Goal: Entertainment & Leisure: Browse casually

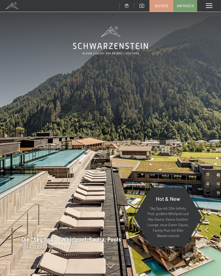
click at [212, 3] on div "Menü" at bounding box center [209, 6] width 24 height 12
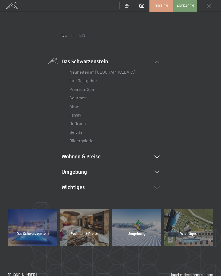
click at [159, 169] on li "Umgebung Das Ahrntal Ski & Winter Skifahren Skischule Wandern & [PERSON_NAME] W…" at bounding box center [110, 171] width 98 height 7
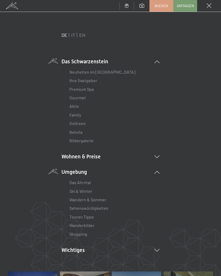
click at [93, 223] on link "Wanderbilder" at bounding box center [81, 225] width 25 height 5
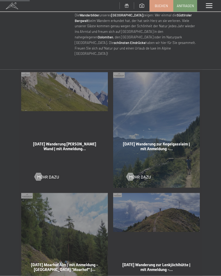
scroll to position [216, 0]
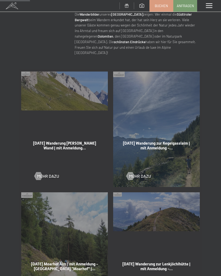
click at [131, 172] on div at bounding box center [130, 176] width 5 height 8
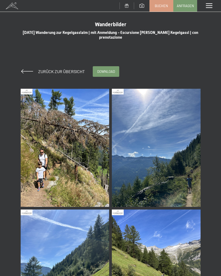
click at [82, 177] on img at bounding box center [65, 148] width 89 height 118
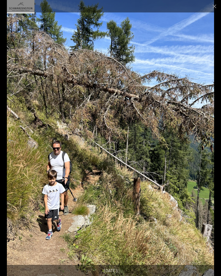
click at [211, 140] on button "Next slide" at bounding box center [209, 140] width 11 height 10
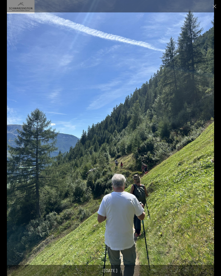
click at [214, 141] on button "Next slide" at bounding box center [209, 140] width 11 height 10
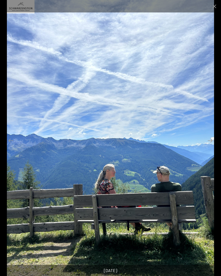
click at [210, 140] on button "Next slide" at bounding box center [209, 140] width 11 height 10
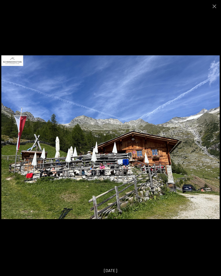
click at [209, 140] on button "Next slide" at bounding box center [209, 140] width 11 height 10
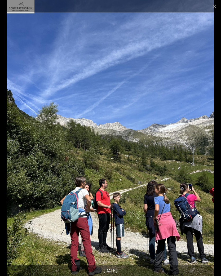
click at [209, 142] on button "Next slide" at bounding box center [209, 140] width 11 height 10
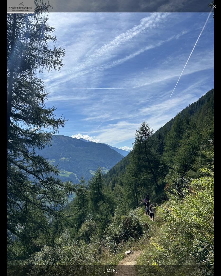
click at [209, 141] on button "Next slide" at bounding box center [209, 140] width 11 height 10
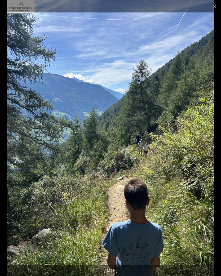
click at [212, 140] on button "Next slide" at bounding box center [209, 140] width 11 height 10
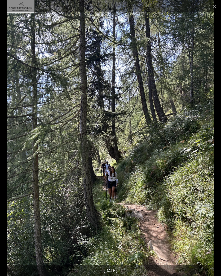
click at [208, 141] on button "Next slide" at bounding box center [209, 140] width 11 height 10
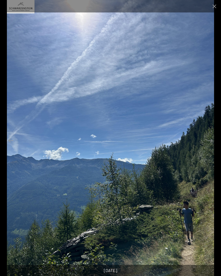
click at [208, 145] on button "Next slide" at bounding box center [209, 140] width 11 height 10
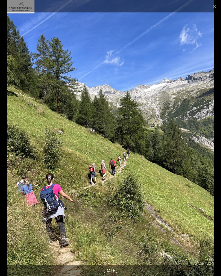
click at [211, 139] on button "Next slide" at bounding box center [209, 140] width 11 height 10
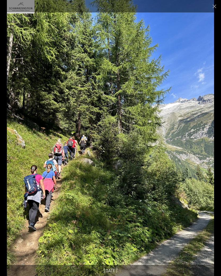
click at [211, 140] on button "Next slide" at bounding box center [209, 140] width 11 height 10
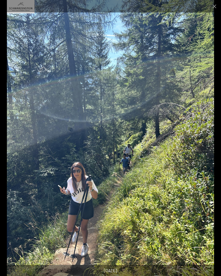
click at [208, 142] on button "Next slide" at bounding box center [209, 140] width 11 height 10
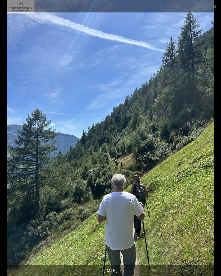
click at [214, 9] on button "Close gallery" at bounding box center [214, 6] width 13 height 12
